Goal: Download file/media

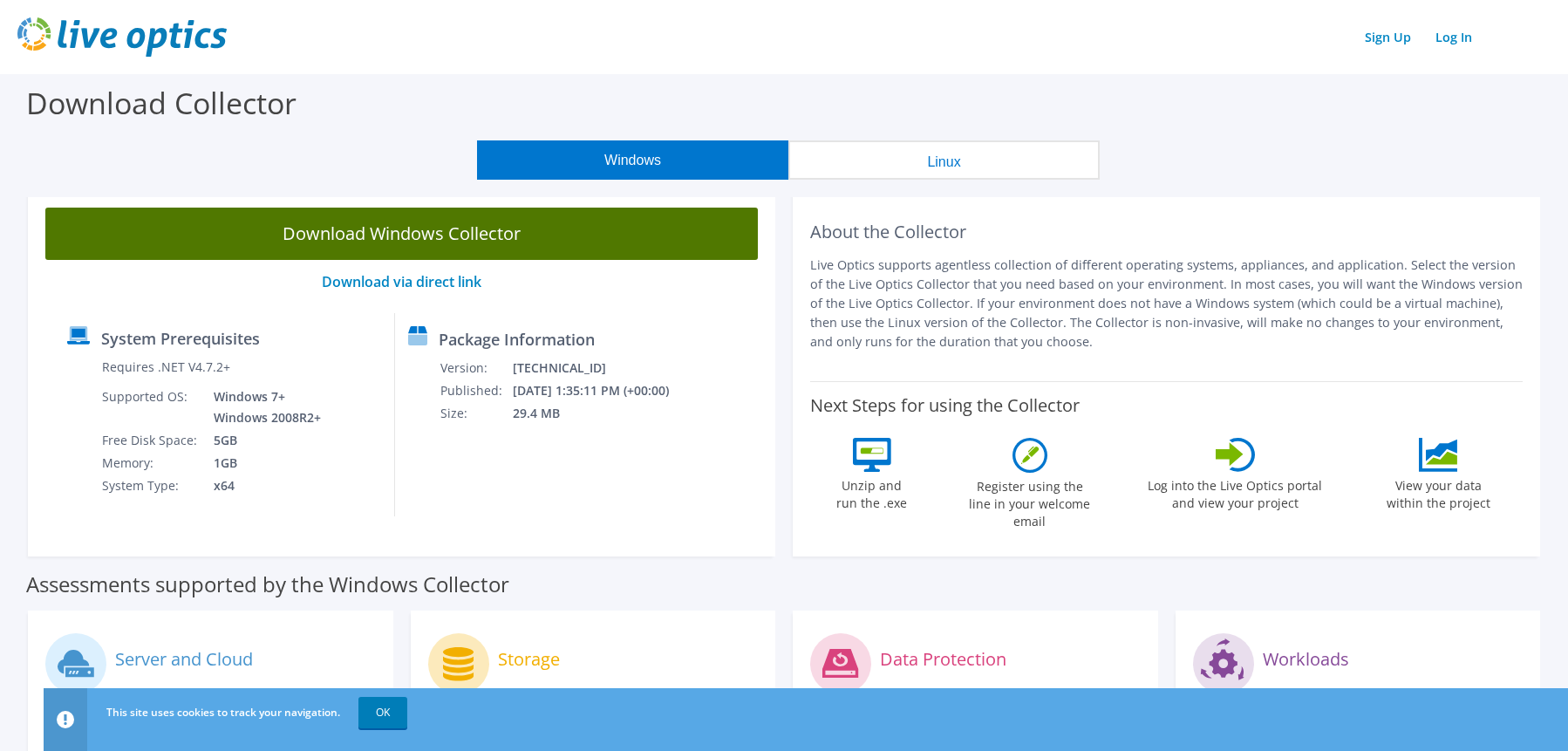
click at [403, 237] on link "Download Windows Collector" at bounding box center [401, 233] width 712 height 52
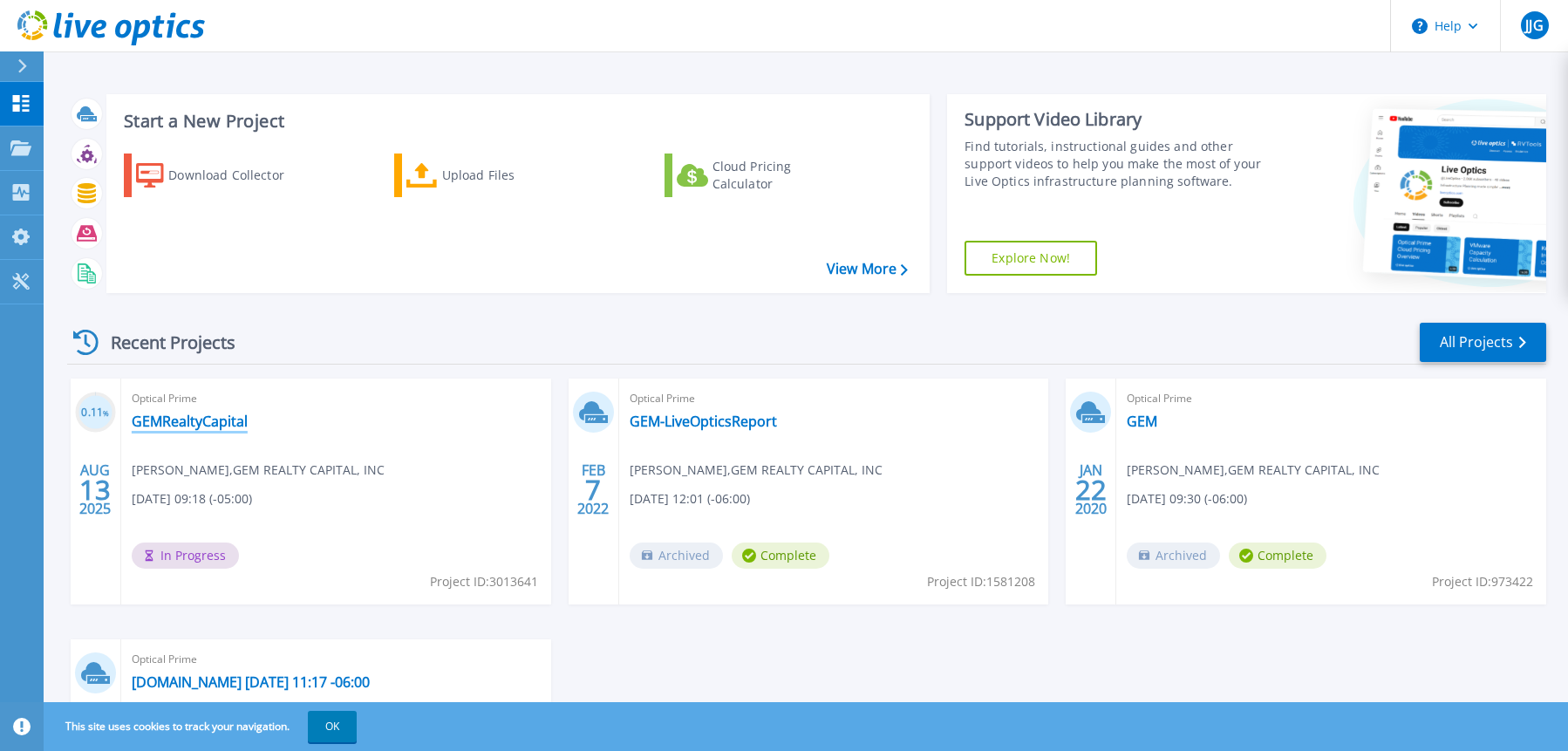
click at [188, 419] on link "GEMRealtyCapital" at bounding box center [189, 421] width 116 height 17
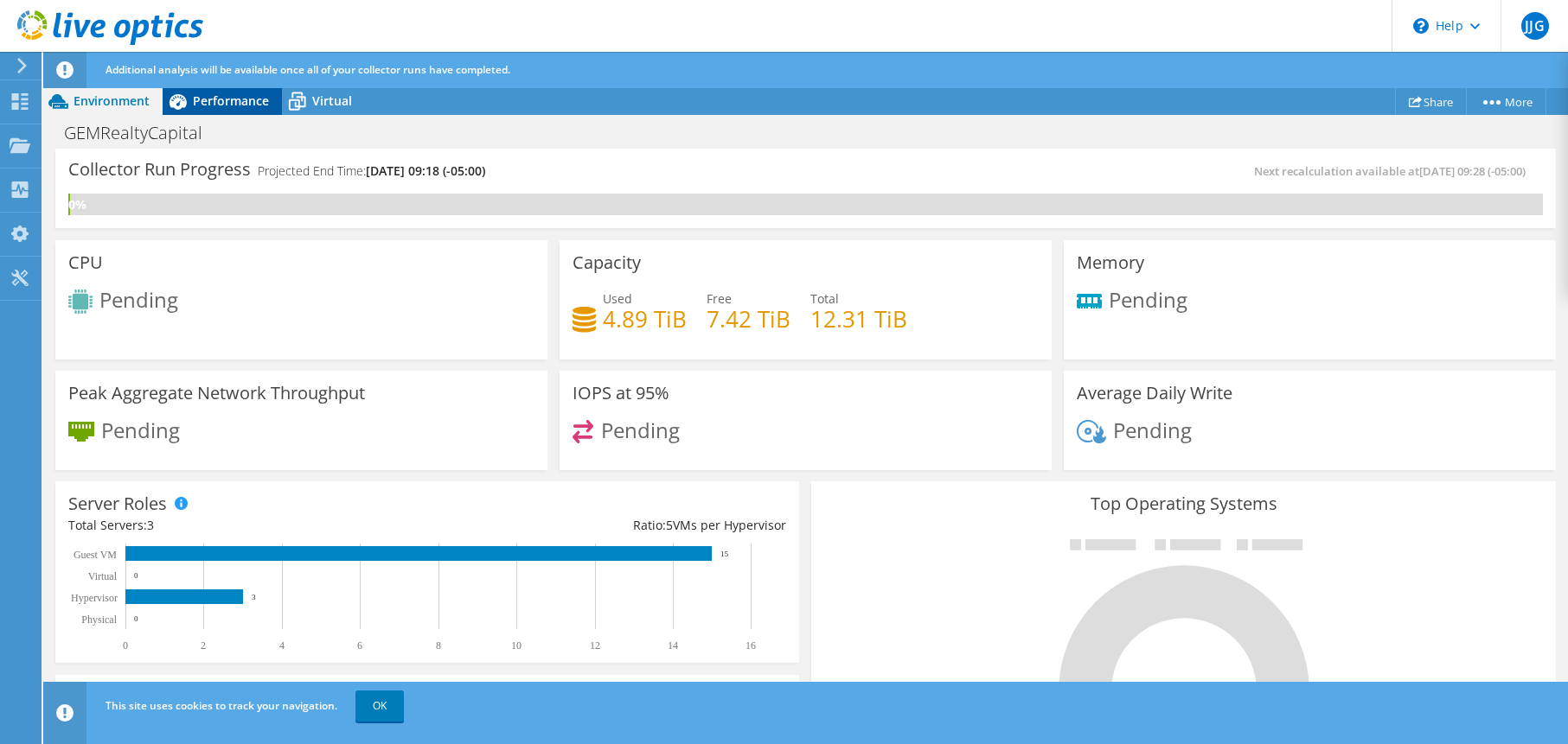
click at [221, 102] on span "Performance" at bounding box center [231, 101] width 76 height 16
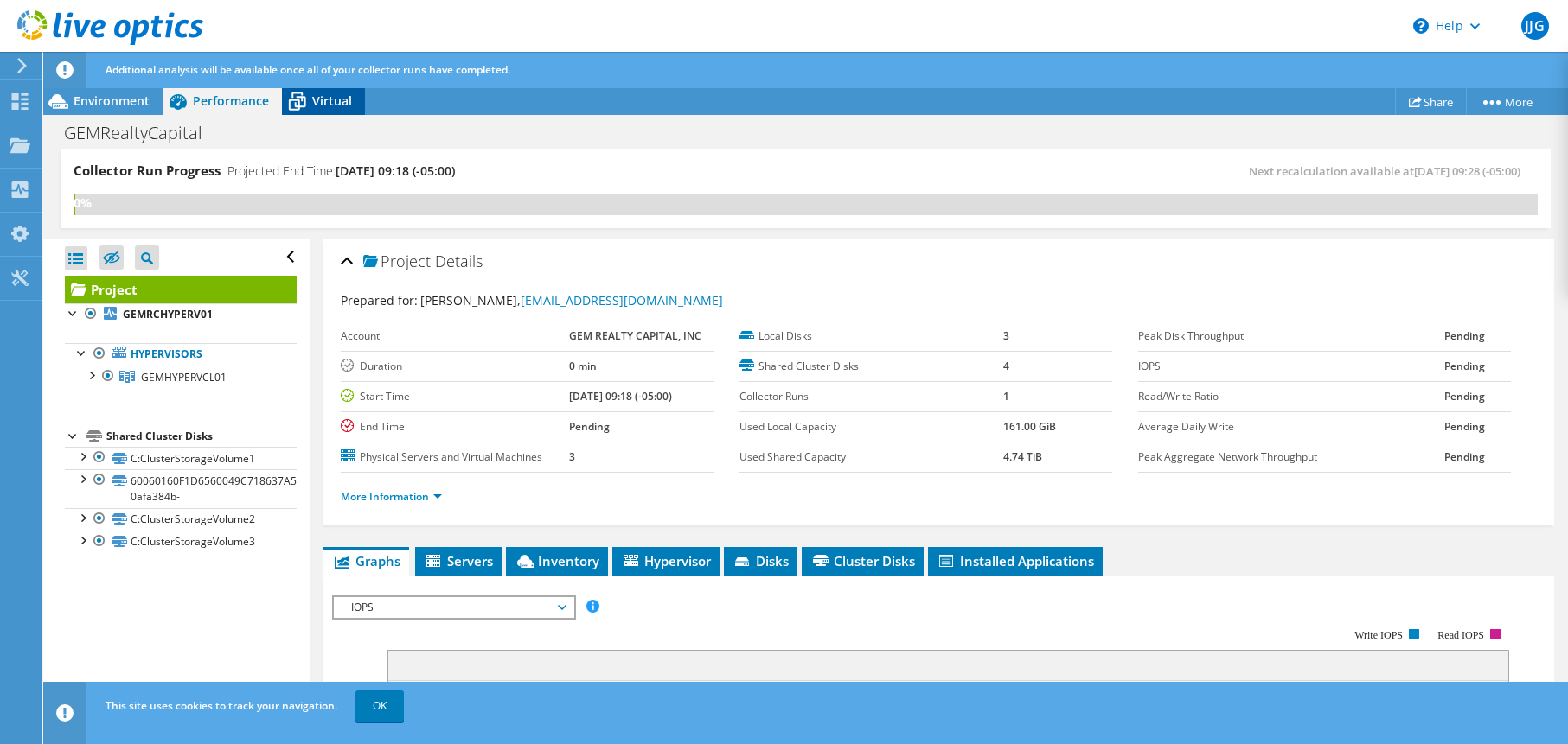
click at [333, 100] on span "Virtual" at bounding box center [332, 101] width 40 height 16
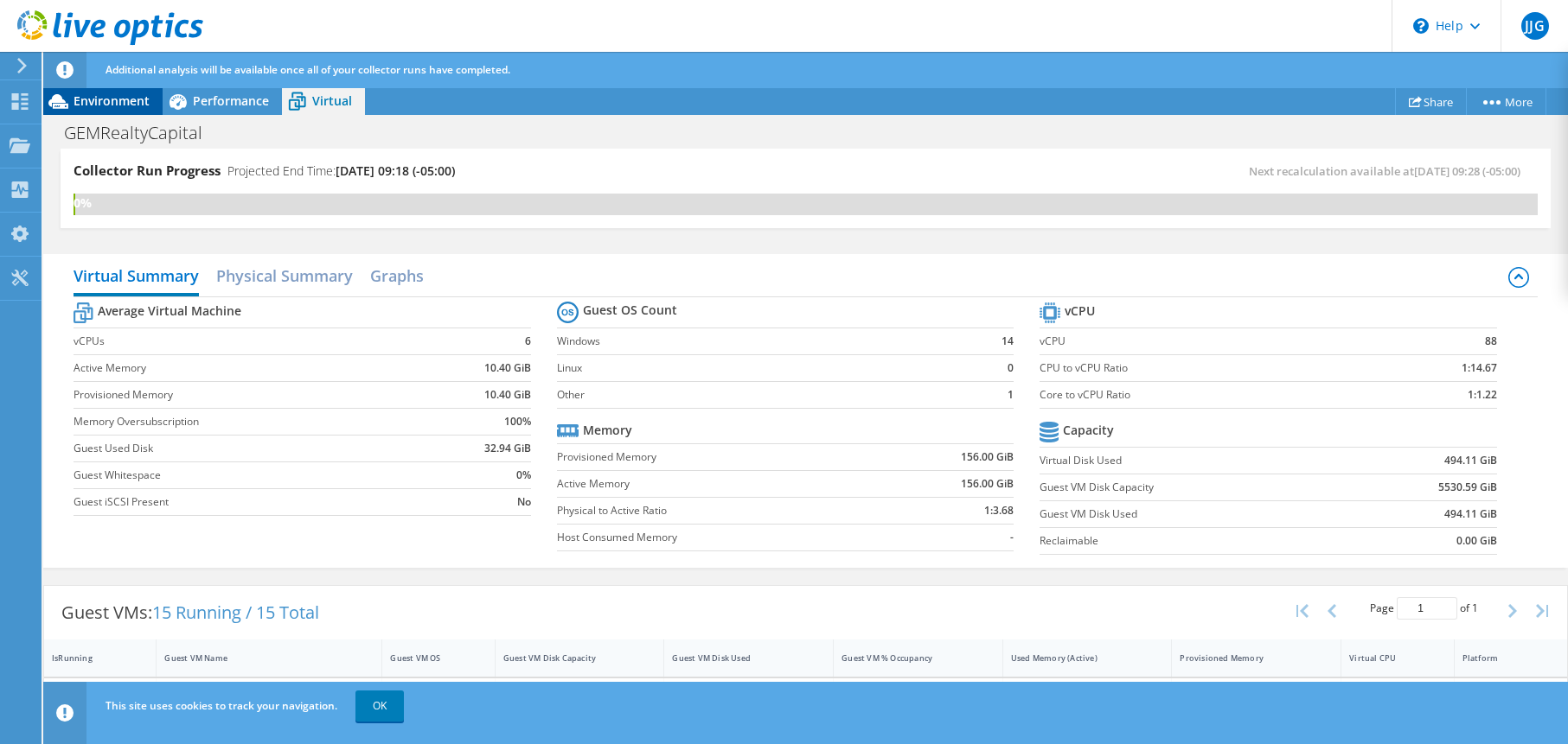
click at [98, 107] on span "Environment" at bounding box center [111, 101] width 76 height 16
